Goal: Task Accomplishment & Management: Manage account settings

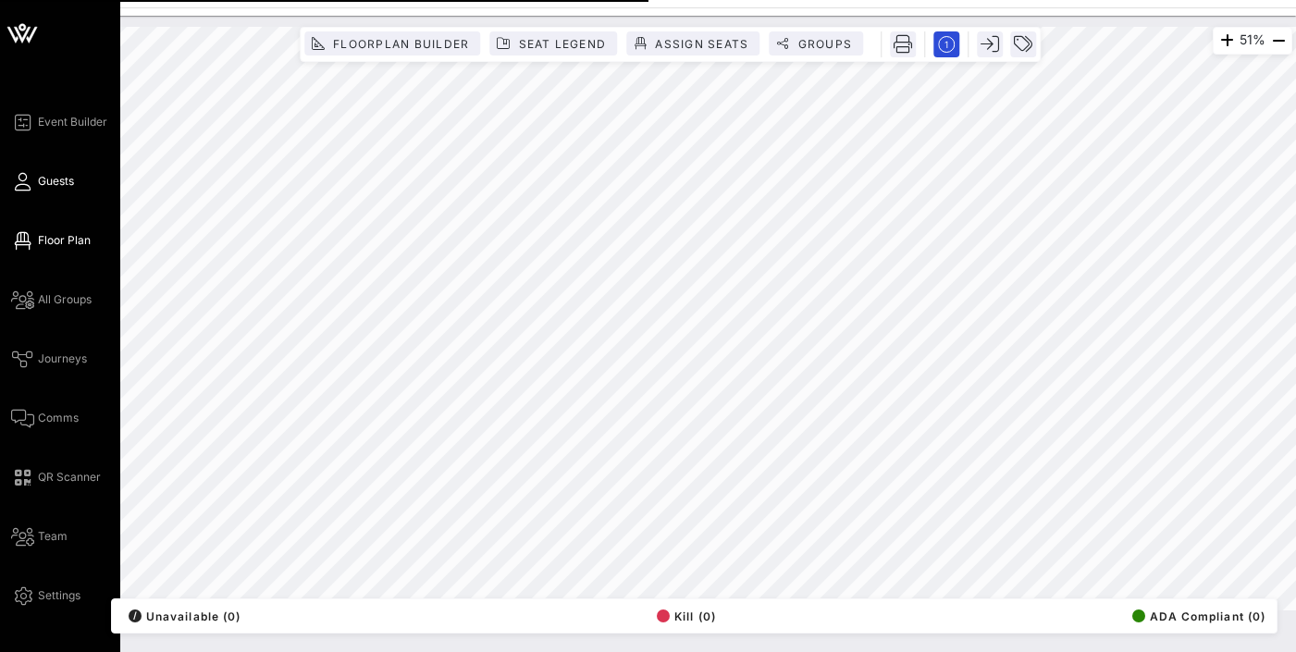
click at [51, 187] on span "Guests" at bounding box center [56, 181] width 36 height 17
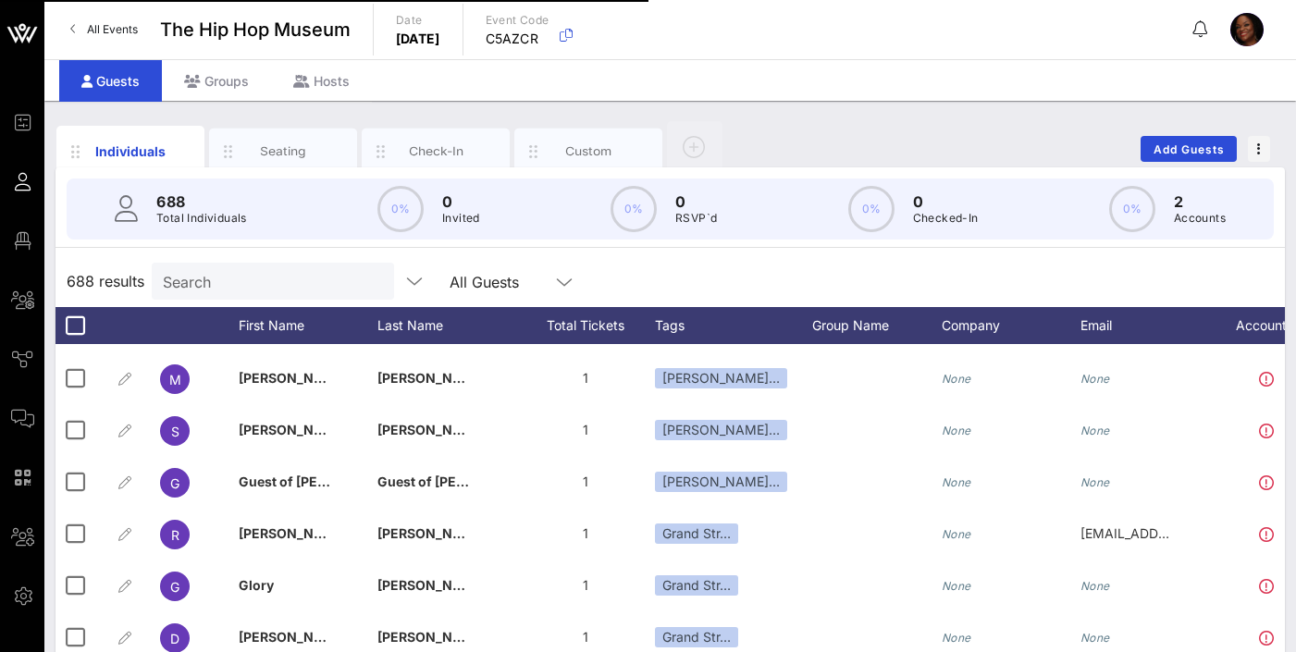
scroll to position [2834, 0]
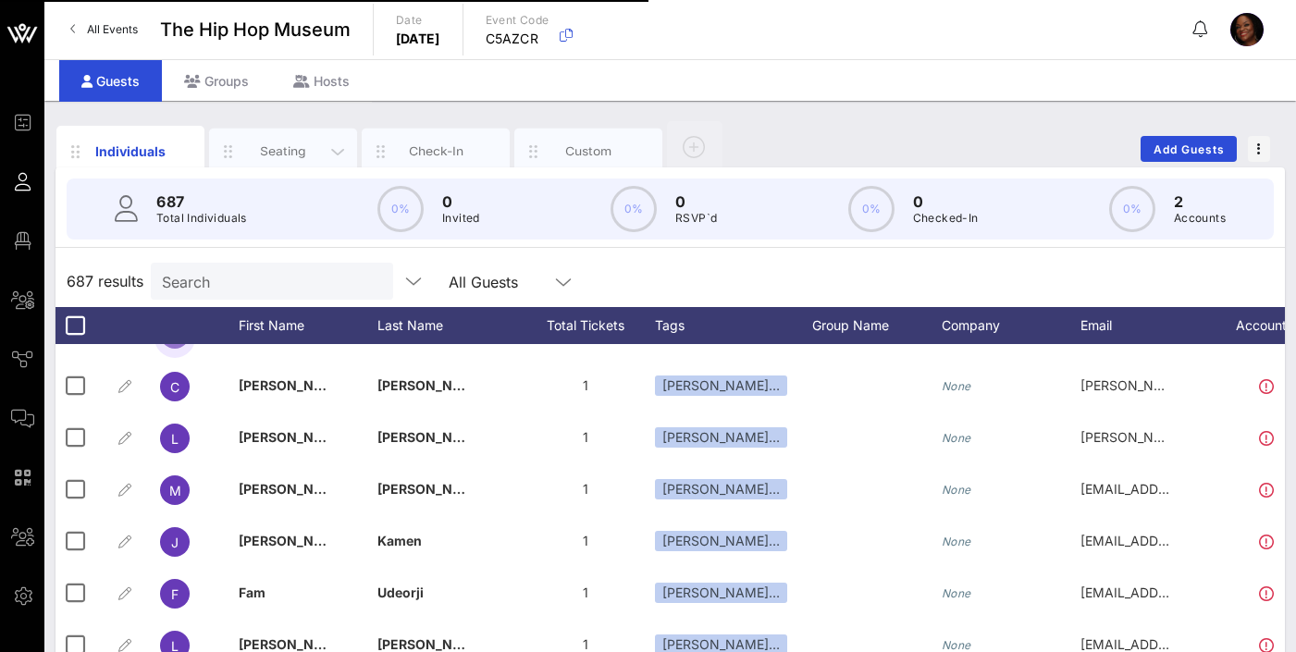
click at [296, 140] on div "Seating" at bounding box center [283, 152] width 148 height 46
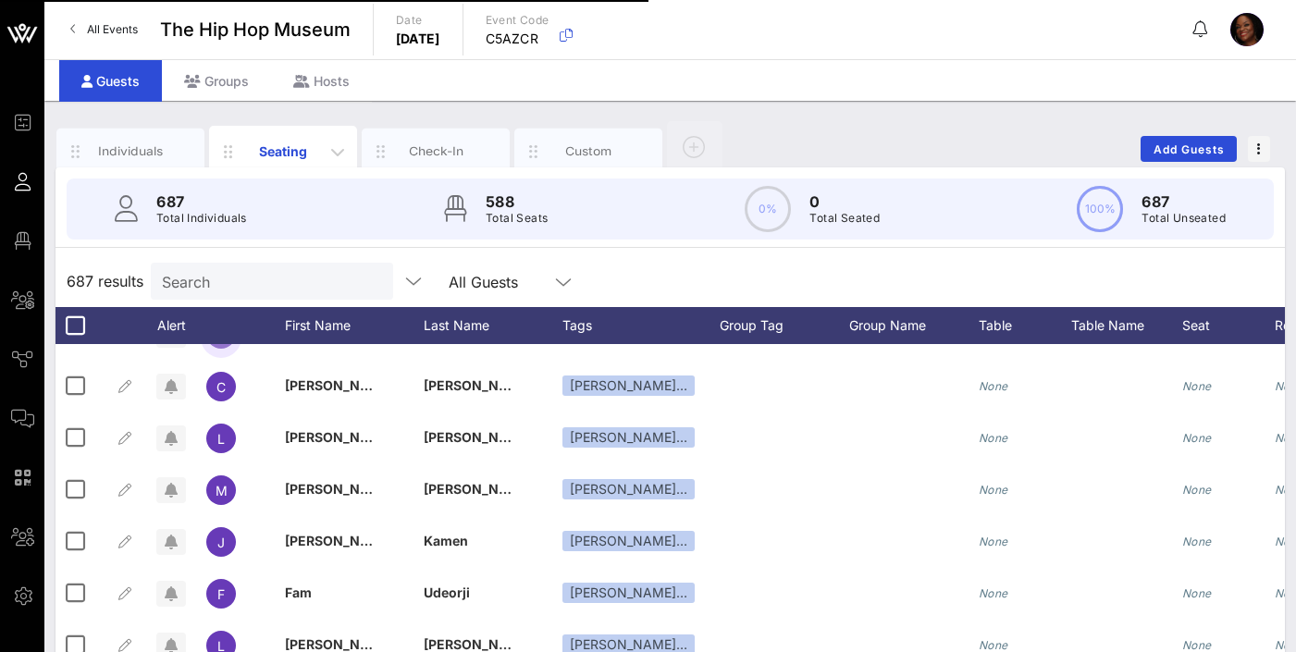
click at [305, 153] on div "Seating" at bounding box center [283, 151] width 82 height 19
click at [426, 142] on div "Check-In" at bounding box center [436, 151] width 82 height 18
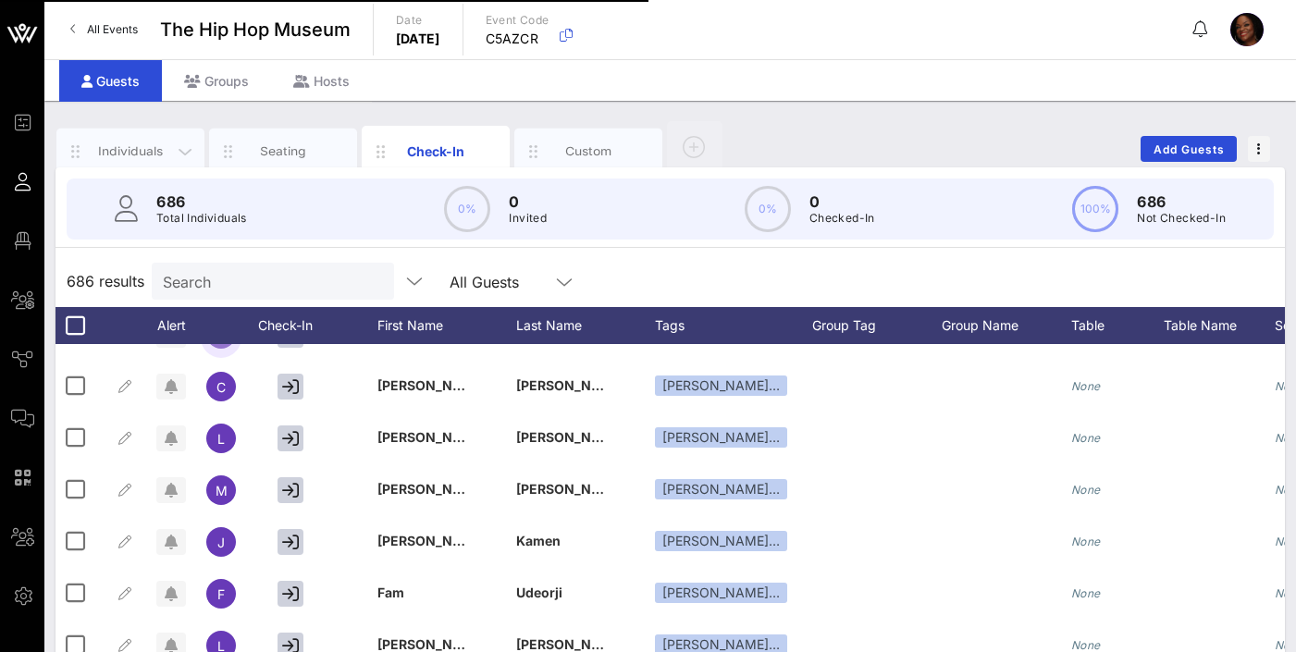
click at [162, 158] on div "Individuals" at bounding box center [131, 151] width 82 height 18
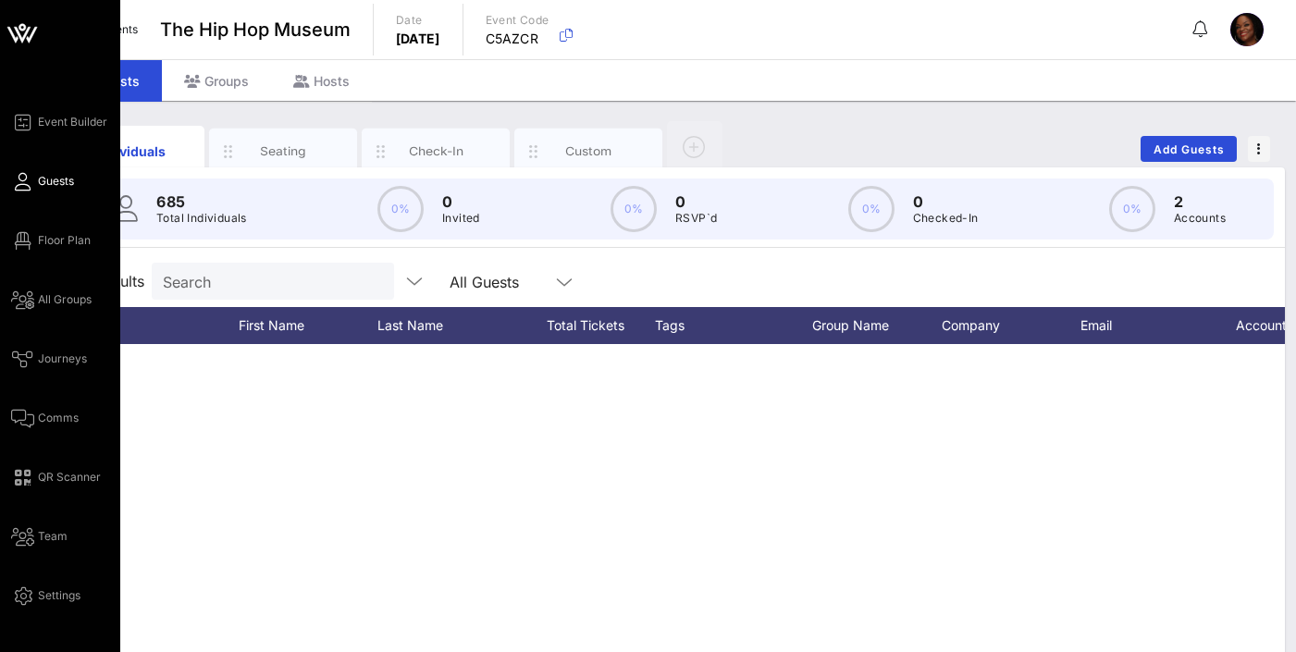
scroll to position [463, 0]
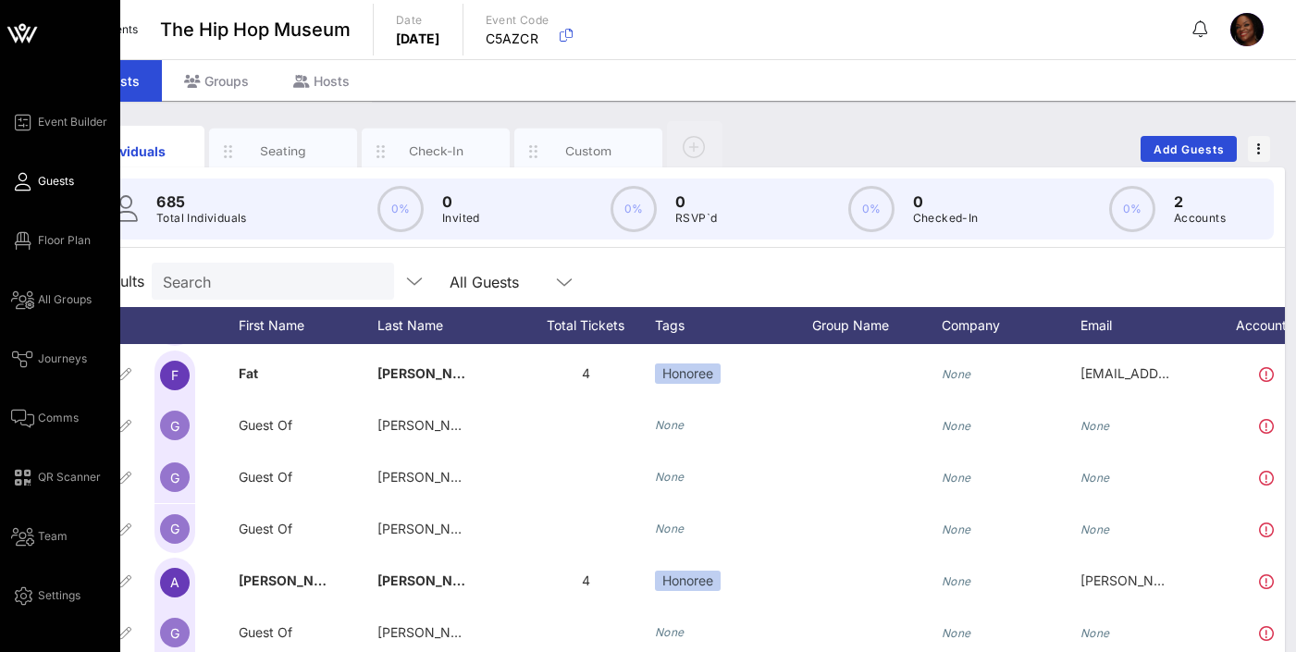
click at [59, 184] on span "Guests" at bounding box center [56, 181] width 36 height 17
click at [70, 301] on span "All Groups" at bounding box center [65, 299] width 54 height 17
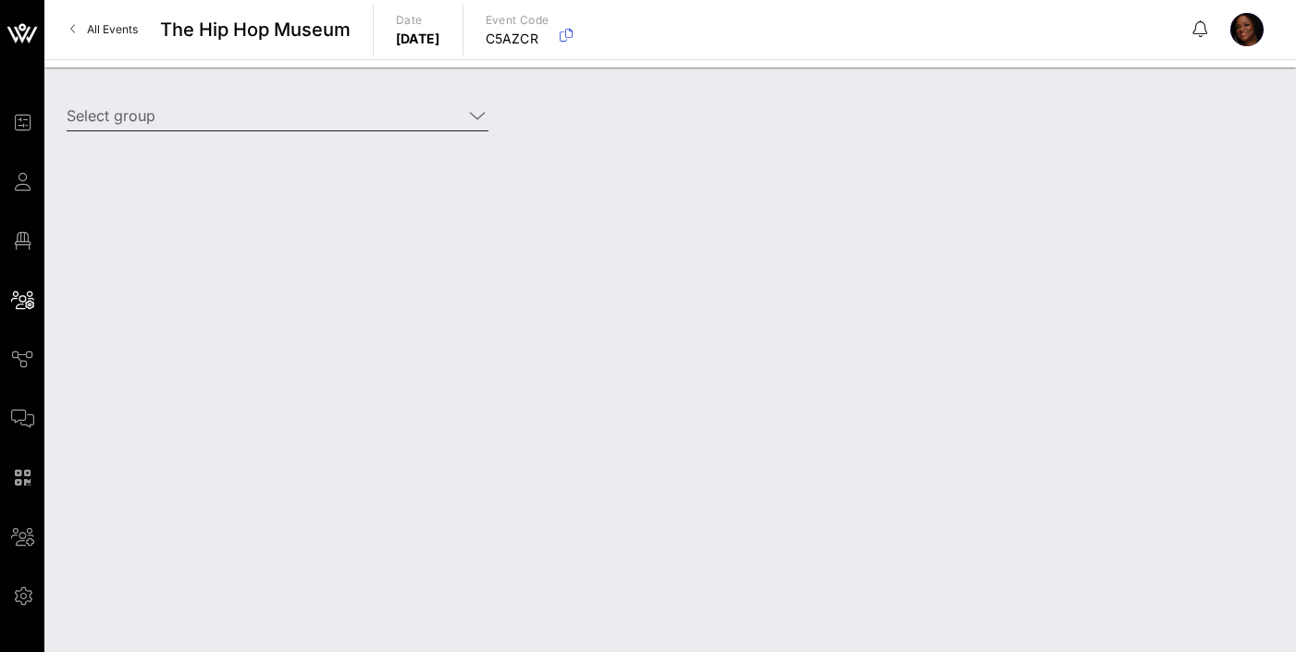
click at [476, 118] on icon at bounding box center [477, 116] width 17 height 22
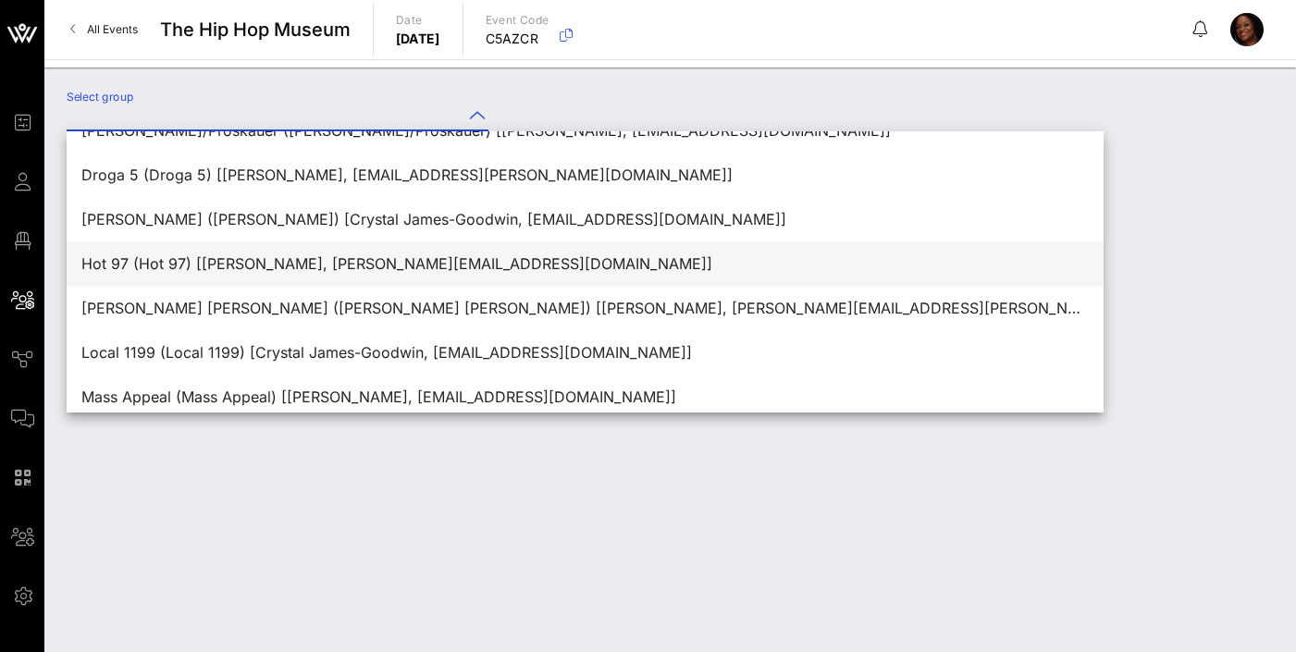
scroll to position [451, 0]
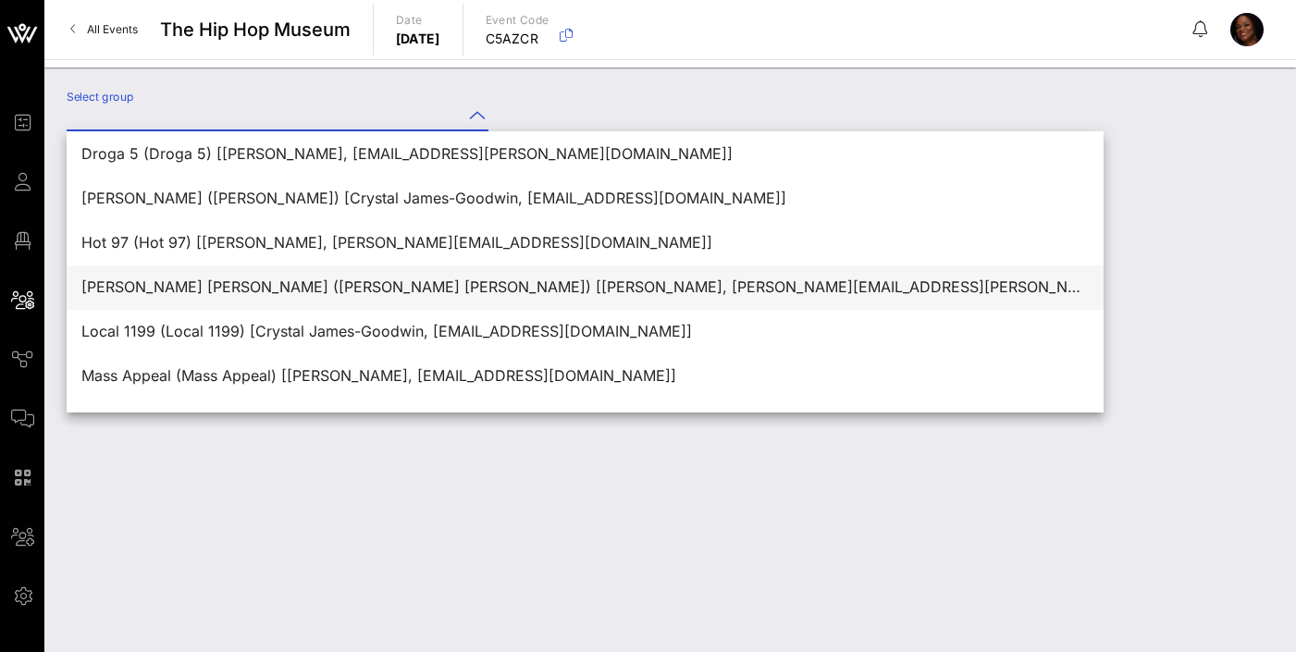
click at [386, 293] on div "[PERSON_NAME] [PERSON_NAME] ([PERSON_NAME] [PERSON_NAME]) [[PERSON_NAME], [PERS…" at bounding box center [585, 287] width 1008 height 18
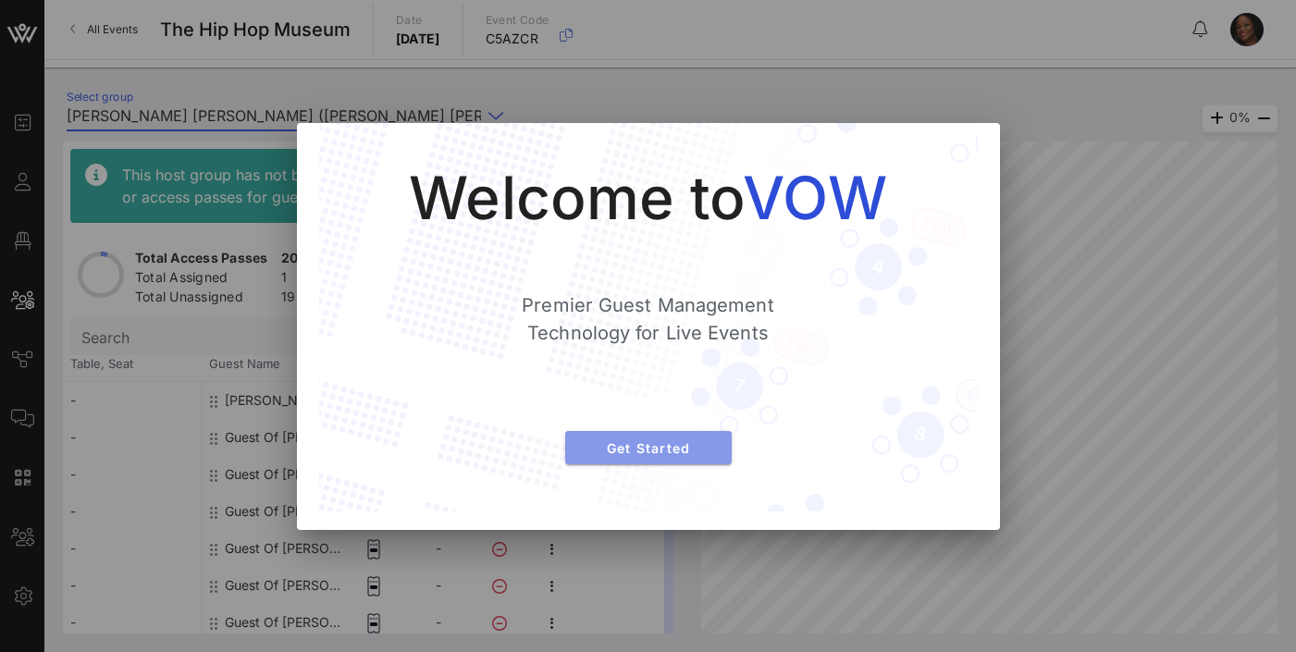
click at [645, 444] on span "Get Started" at bounding box center [648, 448] width 137 height 16
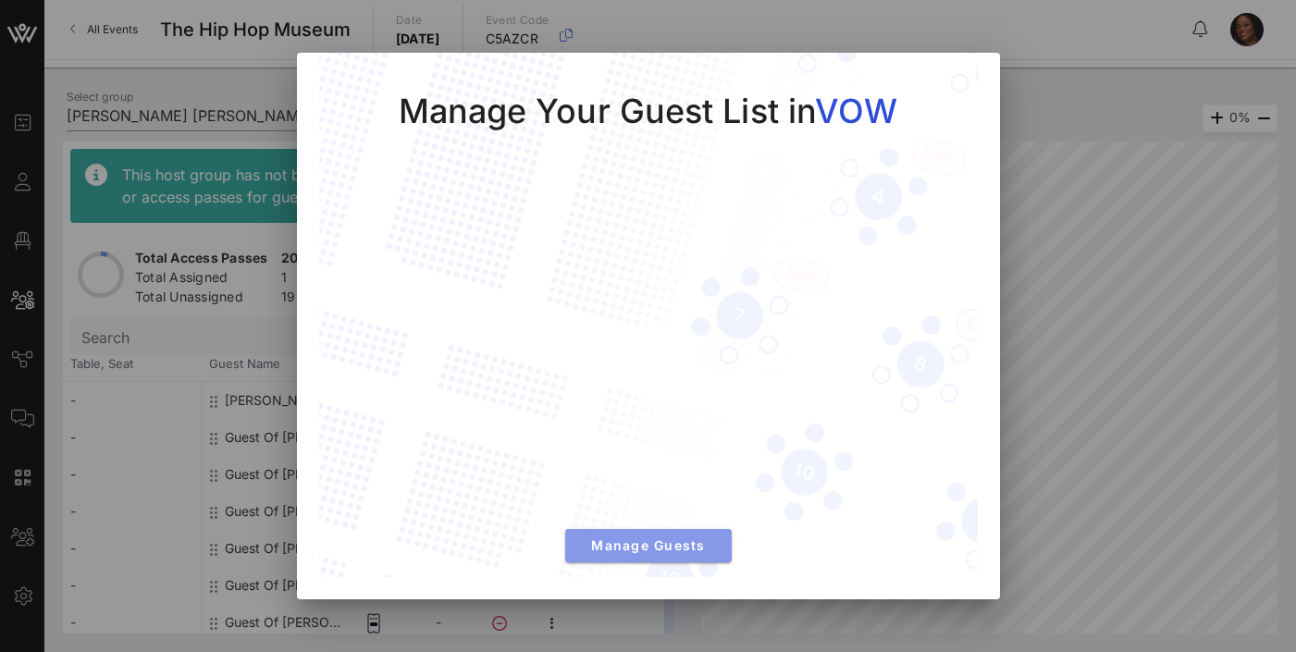
click at [659, 540] on span "Manage Guests" at bounding box center [648, 546] width 137 height 16
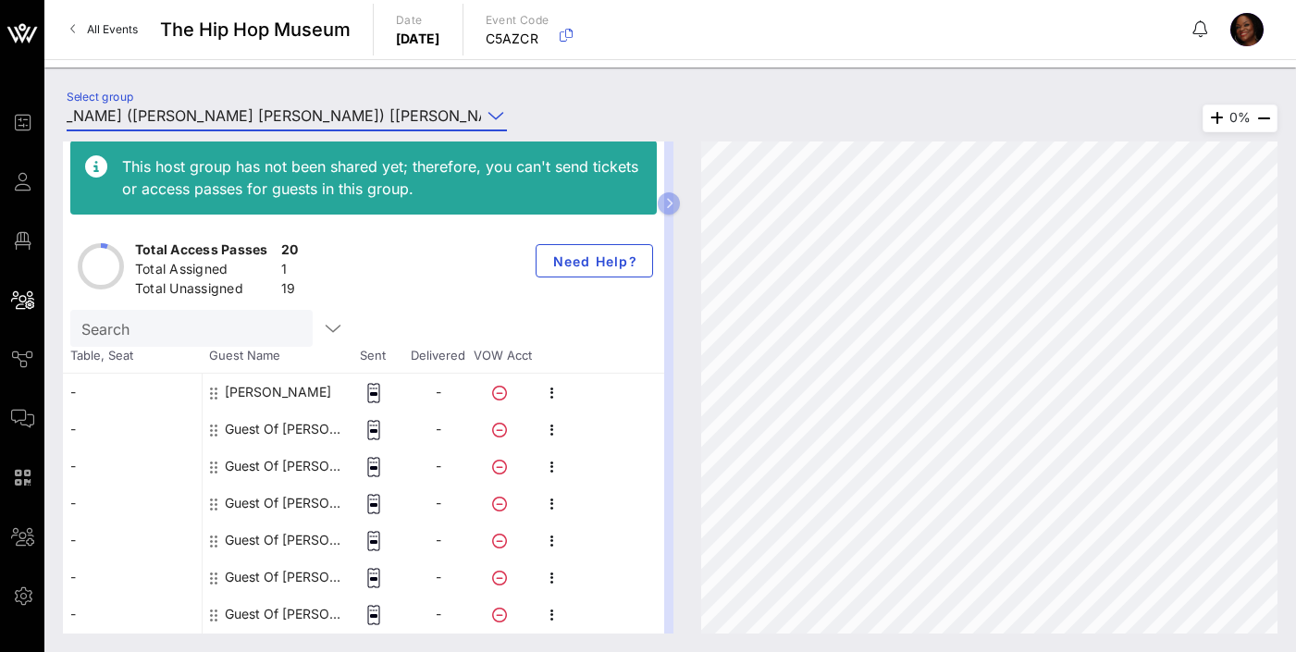
scroll to position [0, 0]
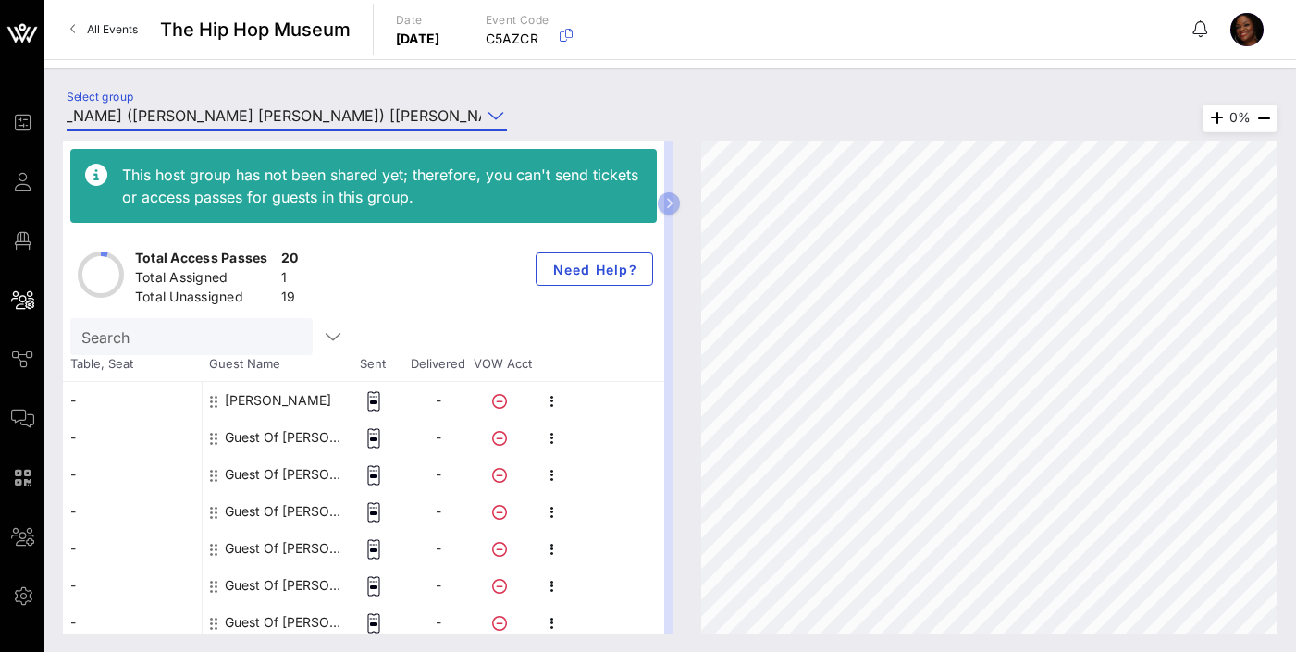
click at [499, 117] on icon at bounding box center [496, 116] width 17 height 22
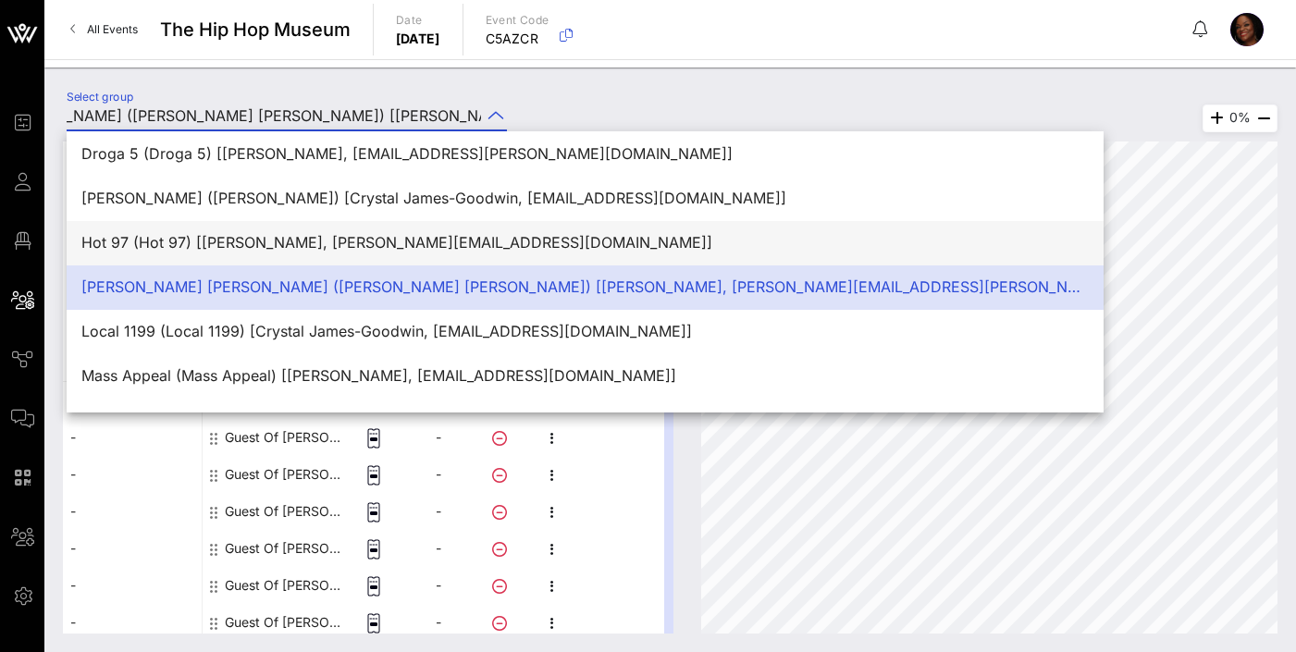
click at [428, 235] on div "Hot 97 (Hot 97) [[PERSON_NAME], [PERSON_NAME][EMAIL_ADDRESS][DOMAIN_NAME]]" at bounding box center [585, 243] width 1008 height 18
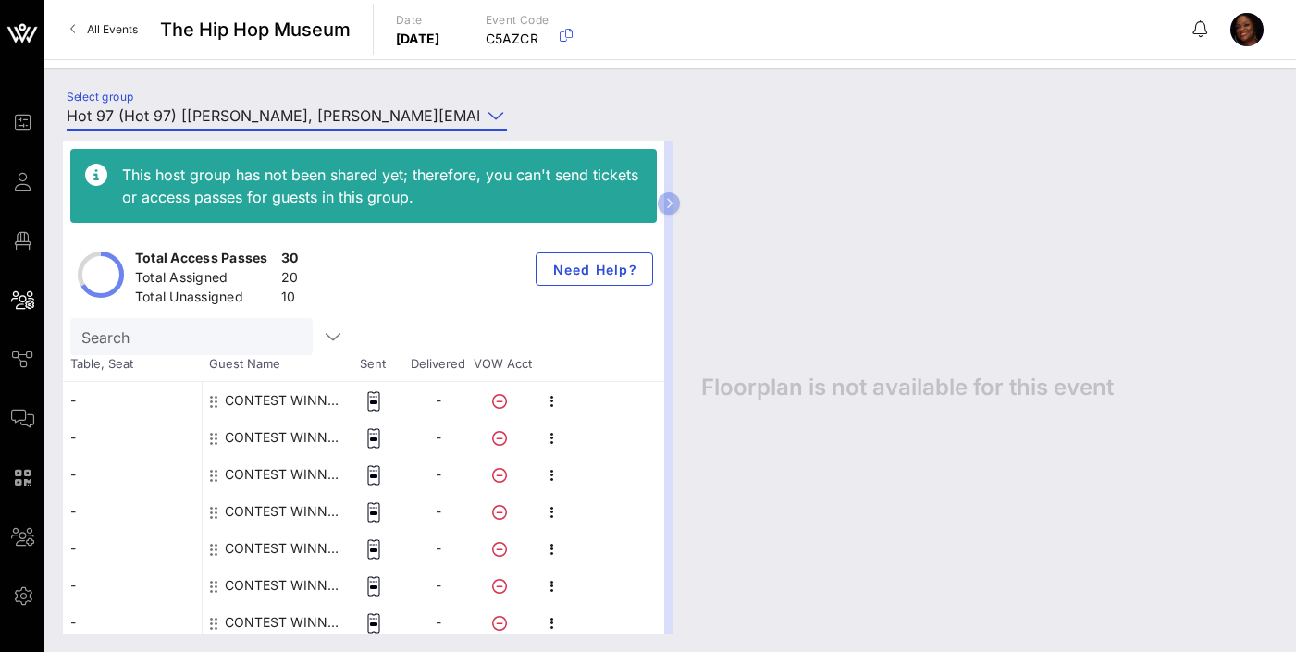
click at [496, 118] on icon at bounding box center [496, 116] width 17 height 22
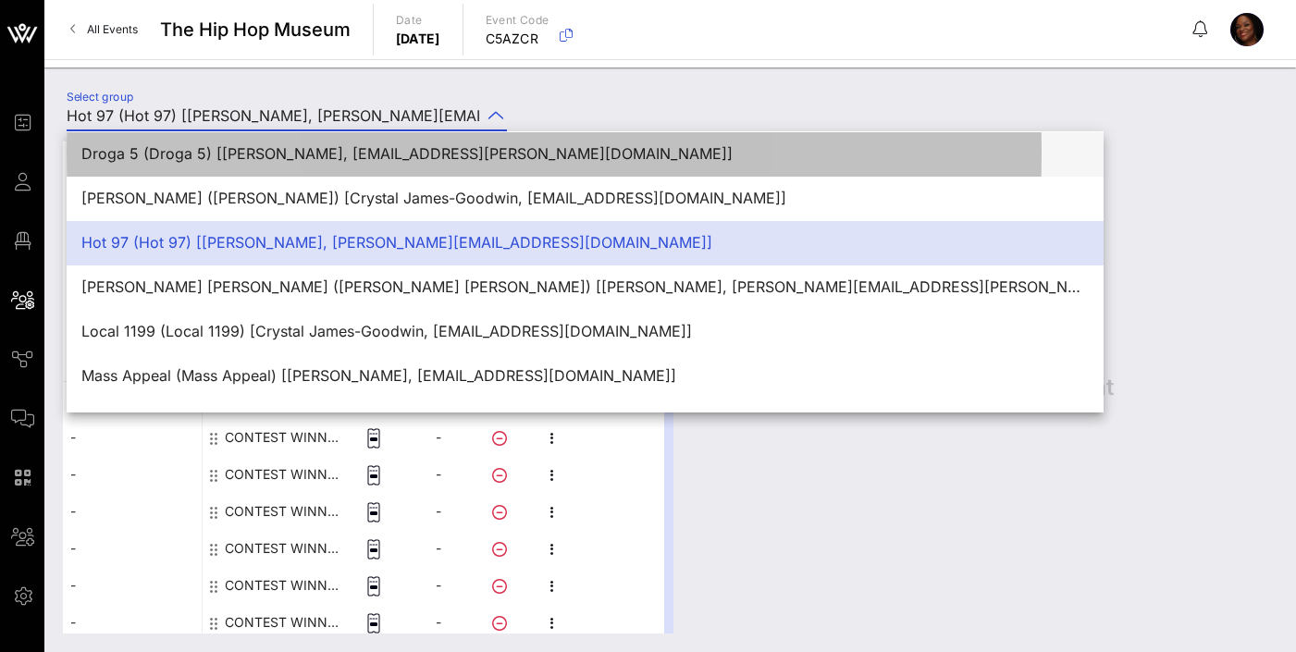
click at [395, 155] on div "Droga 5 (Droga 5) [[PERSON_NAME], [EMAIL_ADDRESS][PERSON_NAME][DOMAIN_NAME]]" at bounding box center [585, 154] width 1008 height 18
type input "Droga 5 (Droga 5) [[PERSON_NAME], [EMAIL_ADDRESS][PERSON_NAME][DOMAIN_NAME]]"
